Goal: Transaction & Acquisition: Book appointment/travel/reservation

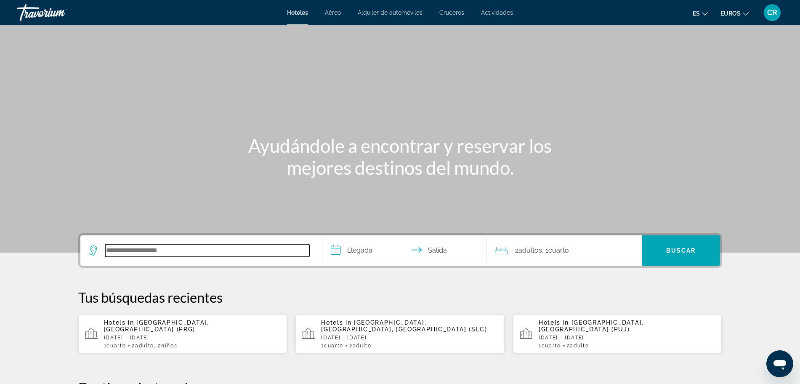
click at [192, 255] on input "Buscar destino de hotel" at bounding box center [207, 250] width 204 height 13
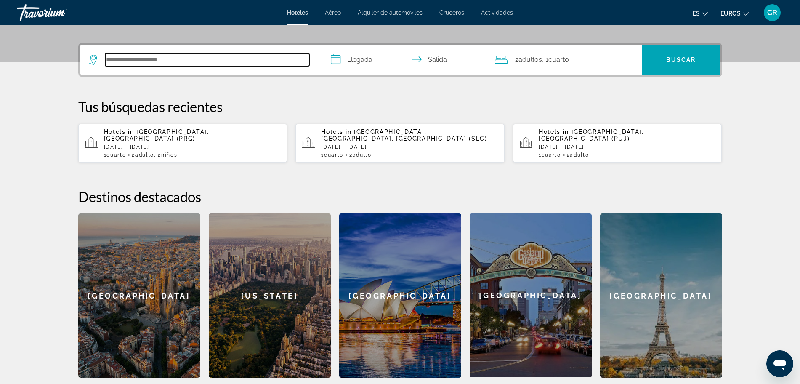
scroll to position [206, 0]
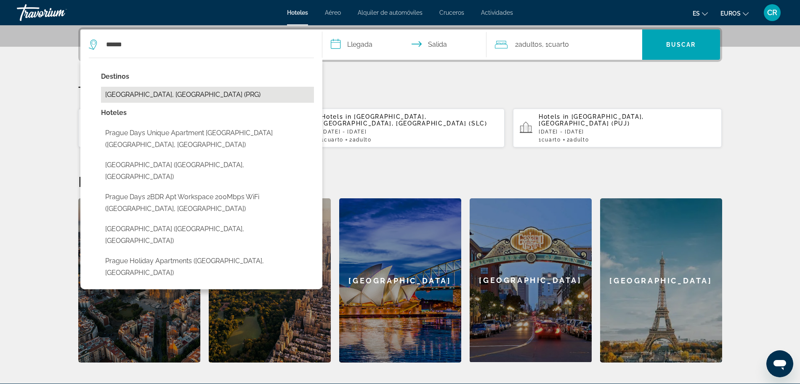
click at [170, 94] on button "[GEOGRAPHIC_DATA], [GEOGRAPHIC_DATA] (PRG)" at bounding box center [207, 95] width 213 height 16
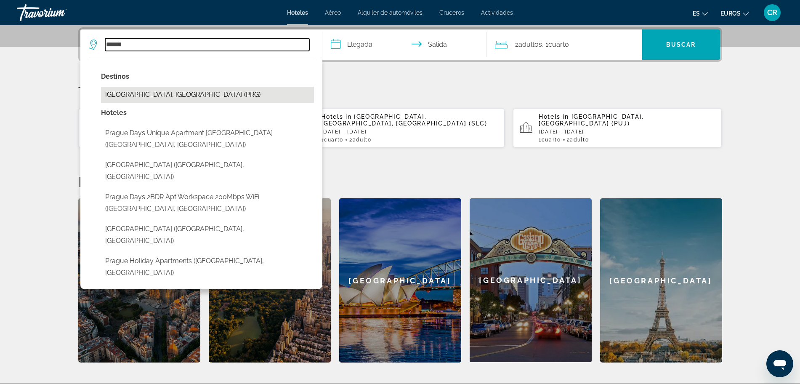
type input "**********"
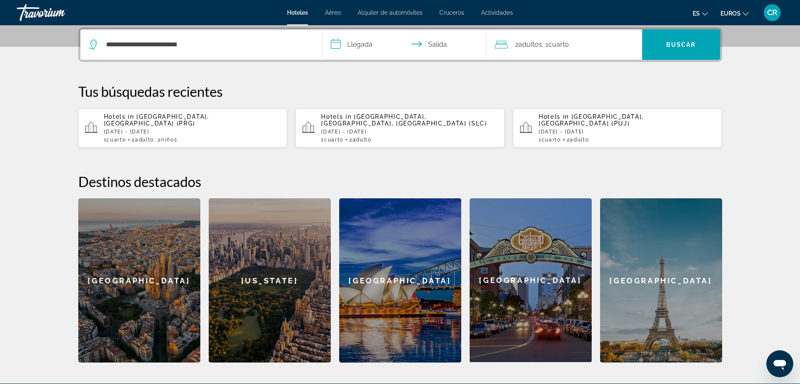
click at [370, 44] on input "**********" at bounding box center [405, 45] width 167 height 33
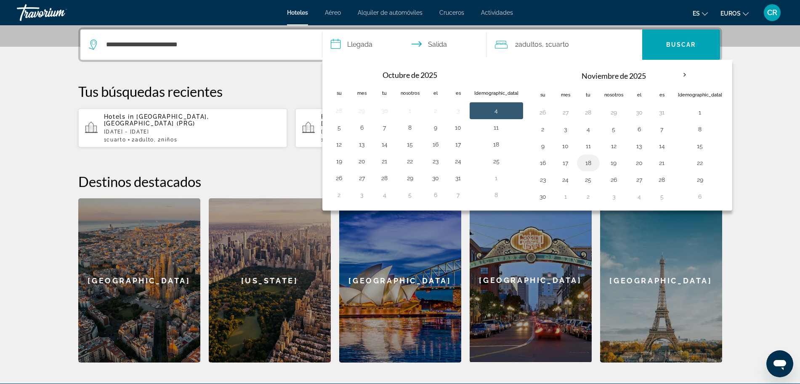
click at [581, 161] on button "18" at bounding box center [587, 163] width 13 height 12
click at [604, 164] on button "19" at bounding box center [613, 163] width 19 height 12
type input "**********"
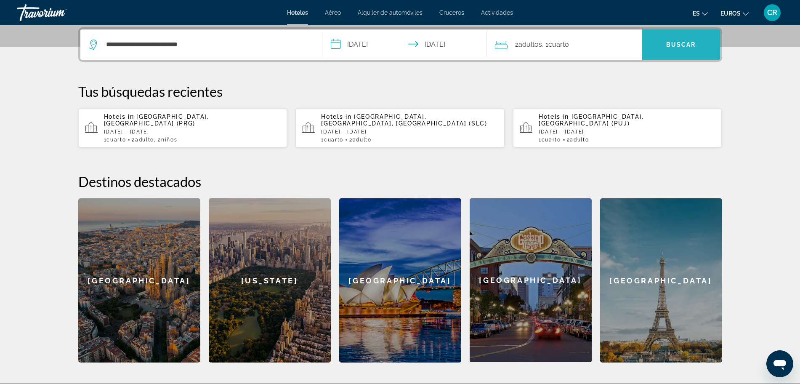
click at [679, 45] on font "Buscar" at bounding box center [681, 44] width 30 height 7
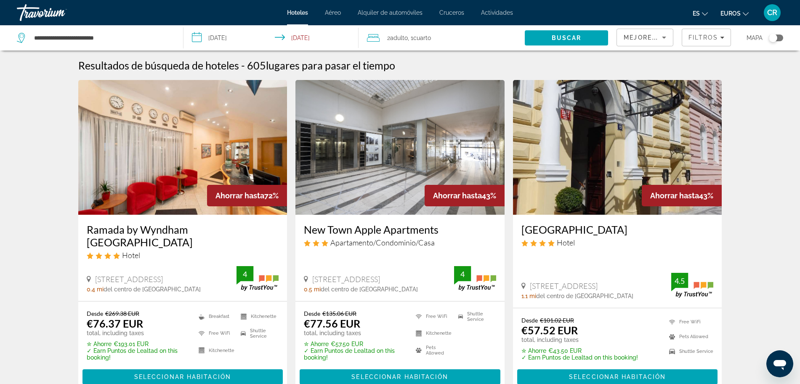
click at [397, 43] on span "2 Adulto Adulto" at bounding box center [397, 38] width 21 height 12
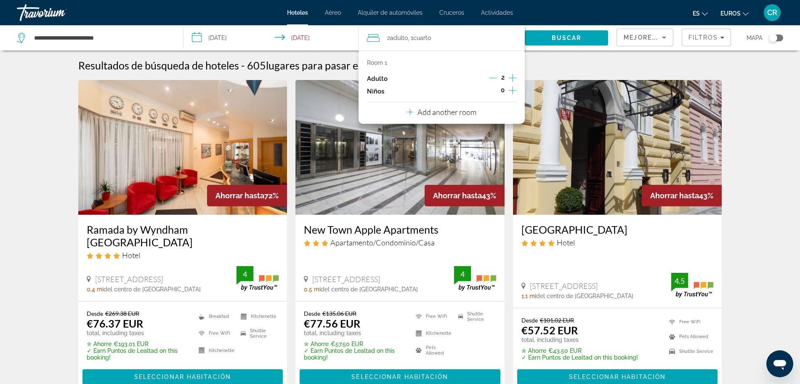
click at [510, 93] on icon "Increment children" at bounding box center [513, 90] width 8 height 10
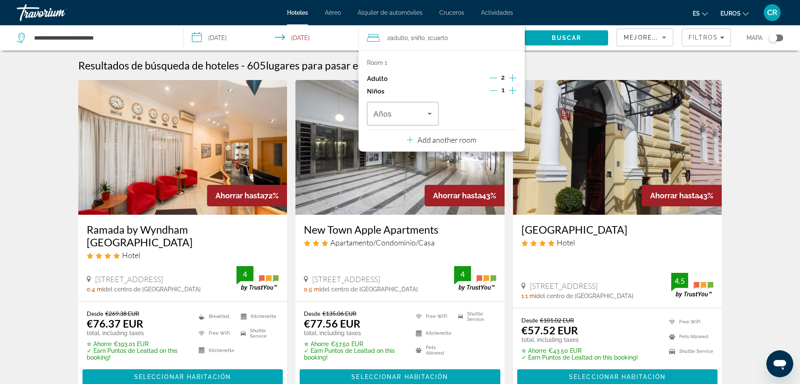
click at [511, 93] on icon "Increment children" at bounding box center [513, 90] width 8 height 10
click at [430, 118] on icon "Travelers: 2 adults, 2 children" at bounding box center [429, 114] width 10 height 10
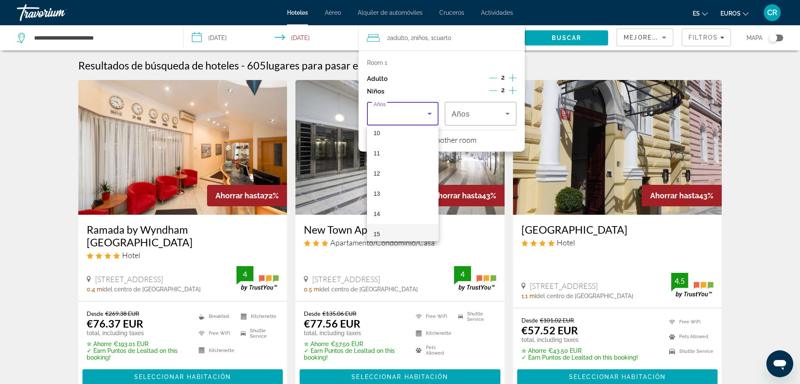
scroll to position [202, 0]
click at [390, 138] on mat-option "10" at bounding box center [403, 139] width 72 height 20
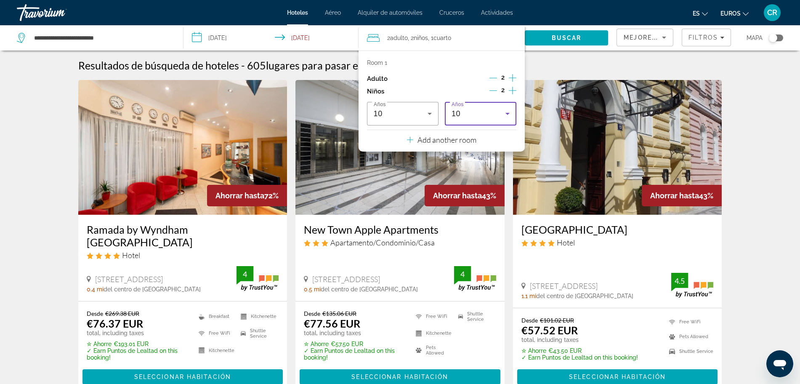
click at [479, 115] on div "10" at bounding box center [478, 114] width 54 height 10
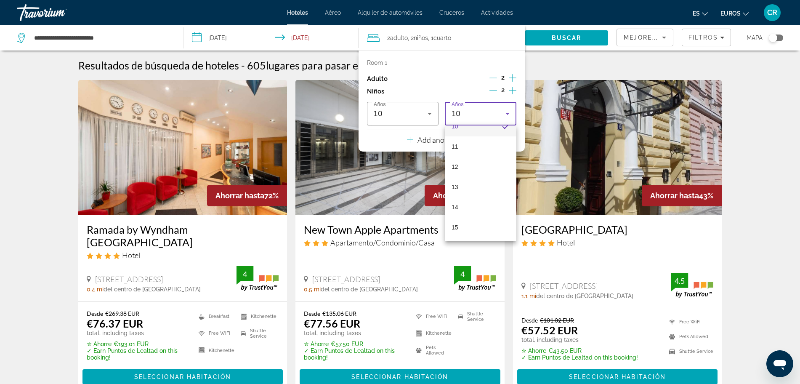
scroll to position [215, 0]
click at [459, 205] on mat-option "14" at bounding box center [481, 206] width 72 height 20
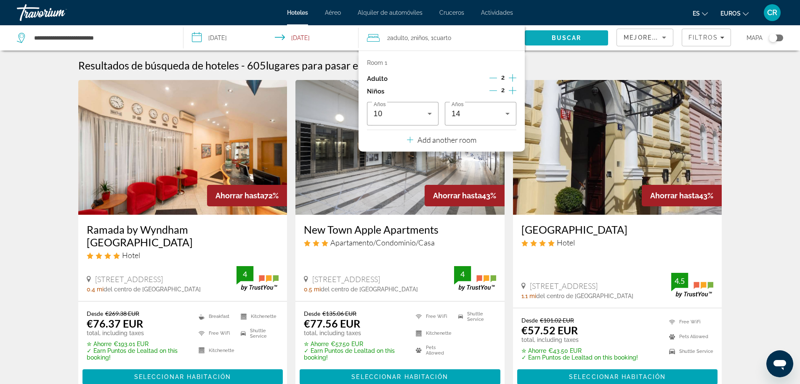
click at [560, 36] on span "Buscar" at bounding box center [567, 37] width 30 height 7
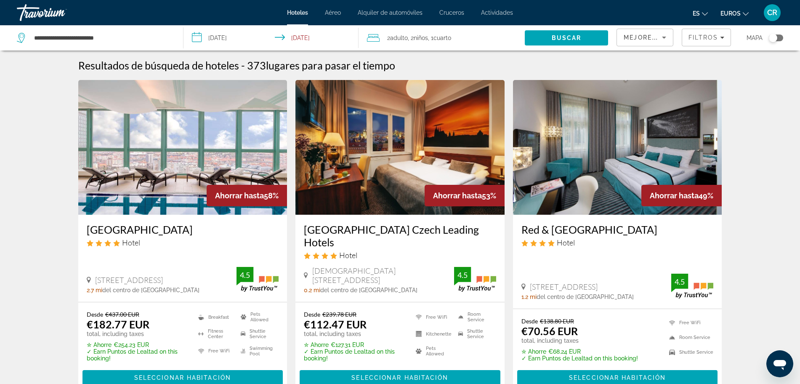
drag, startPoint x: 515, startPoint y: 222, endPoint x: 671, endPoint y: 233, distance: 156.9
click at [671, 233] on div "Red & [GEOGRAPHIC_DATA] Hotel [STREET_ADDRESS] 1.2 mi del centro de [GEOGRAPHIC…" at bounding box center [617, 262] width 209 height 94
copy h3 "Red & [GEOGRAPHIC_DATA]"
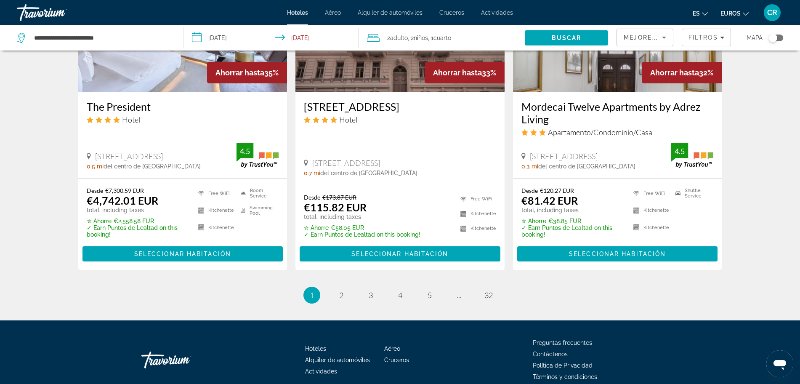
scroll to position [1104, 0]
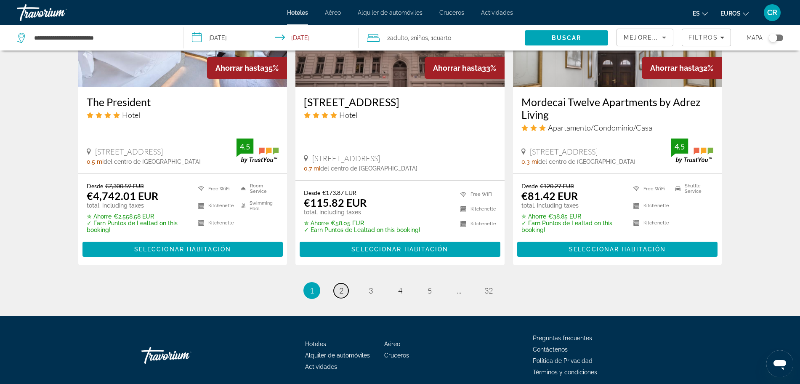
click at [345, 283] on link "page 2" at bounding box center [341, 290] width 15 height 15
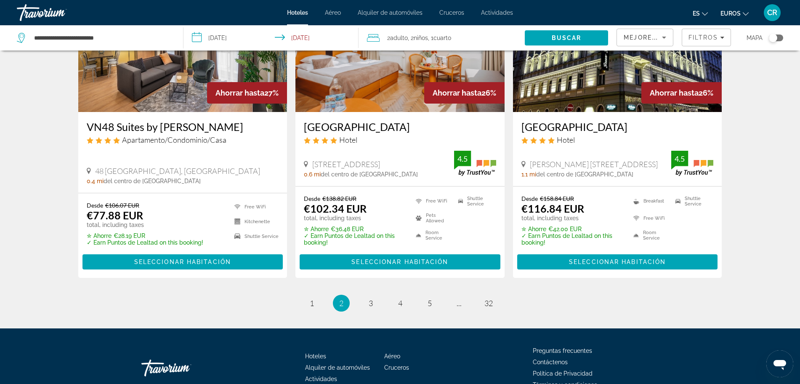
scroll to position [1052, 0]
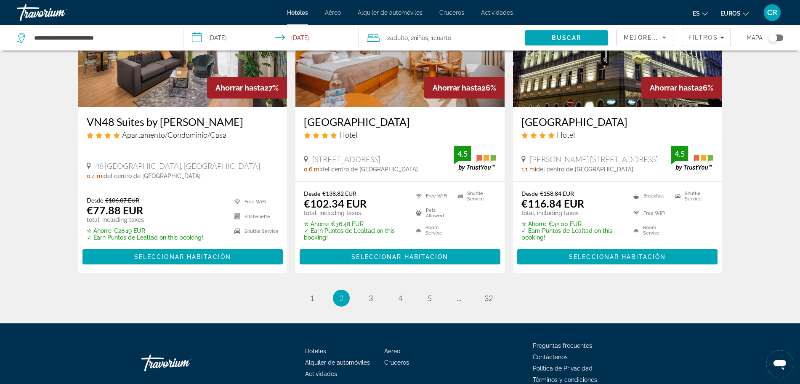
click at [364, 305] on ul "2 / 32 page 1 You're on page 2 page 3 page 4 page 5 page ... page 32" at bounding box center [400, 297] width 644 height 17
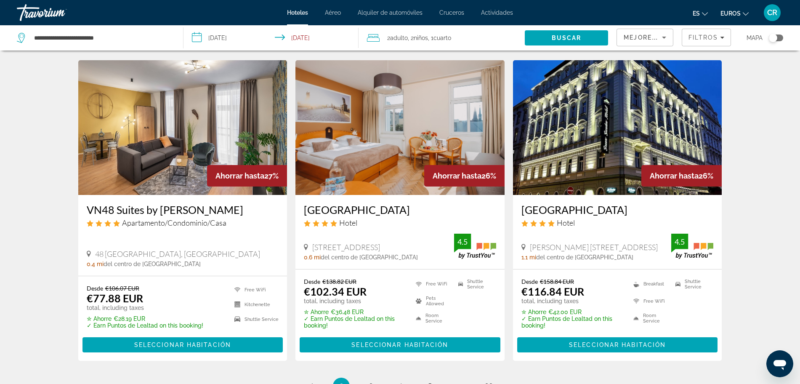
scroll to position [947, 0]
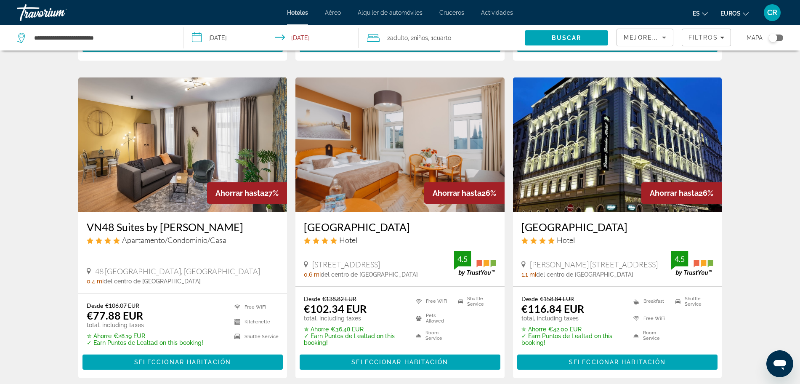
click at [151, 229] on h3 "VN48 Suites by [PERSON_NAME]" at bounding box center [183, 226] width 192 height 13
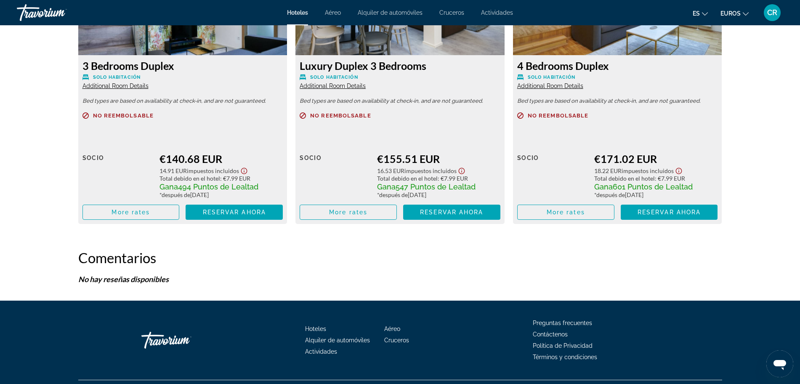
scroll to position [1841, 0]
